Goal: Task Accomplishment & Management: Manage account settings

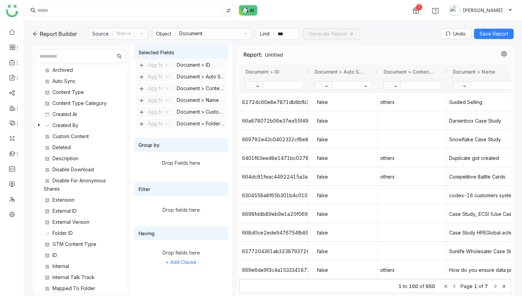
scroll to position [97, 0]
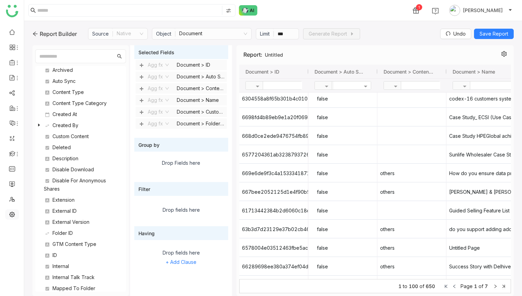
click at [10, 214] on link at bounding box center [12, 214] width 6 height 6
click at [12, 214] on link at bounding box center [12, 214] width 6 height 6
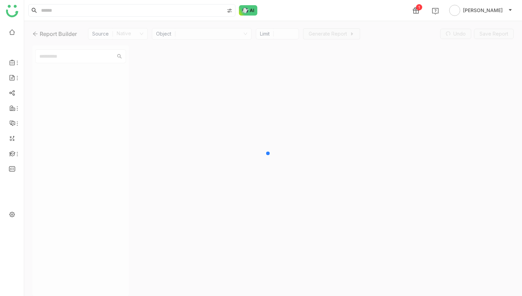
type input "***"
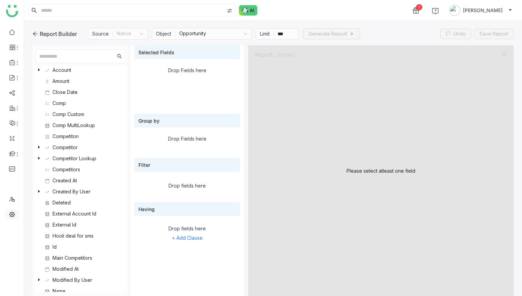
click at [12, 211] on link at bounding box center [12, 214] width 6 height 6
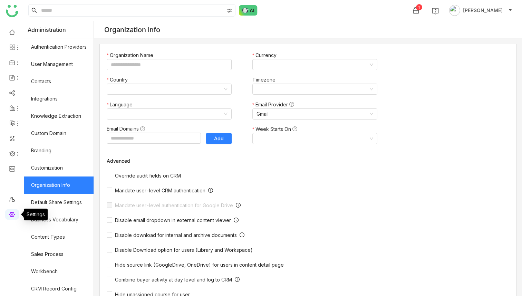
type input "*******"
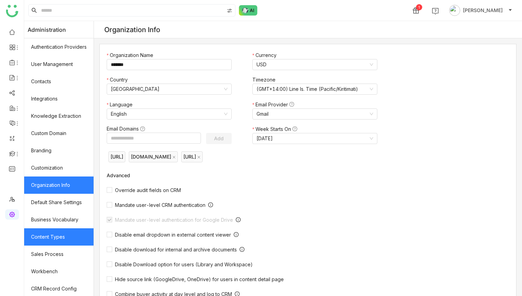
click at [45, 231] on link "Content Types" at bounding box center [58, 236] width 69 height 17
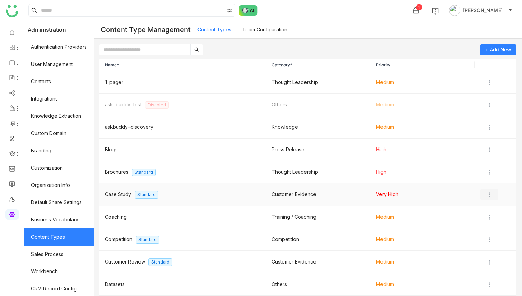
click at [488, 192] on img at bounding box center [488, 194] width 7 height 7
click at [492, 211] on span "Edit" at bounding box center [496, 208] width 8 height 6
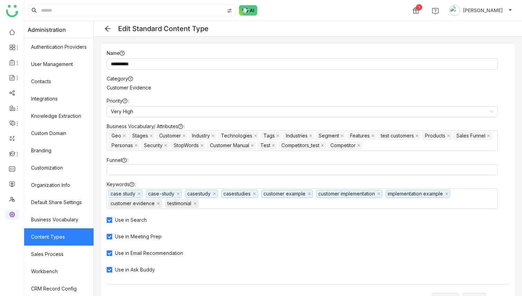
click at [109, 30] on icon at bounding box center [107, 28] width 7 height 7
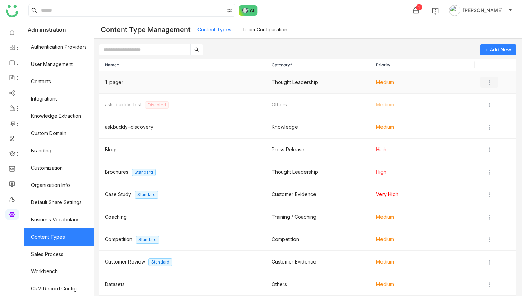
click at [489, 83] on img at bounding box center [488, 82] width 7 height 7
click at [495, 98] on span "Edit" at bounding box center [496, 96] width 8 height 6
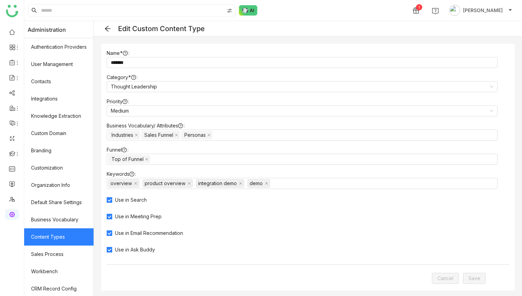
click at [107, 31] on icon at bounding box center [107, 28] width 7 height 7
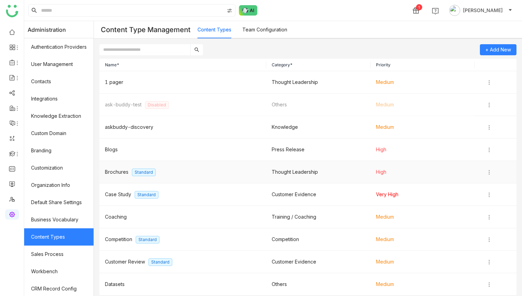
scroll to position [27, 0]
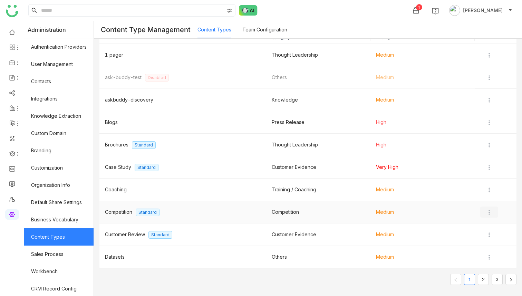
click at [488, 211] on img at bounding box center [488, 212] width 7 height 7
click at [492, 226] on span "Edit" at bounding box center [496, 226] width 8 height 6
